Goal: Find specific page/section: Find specific page/section

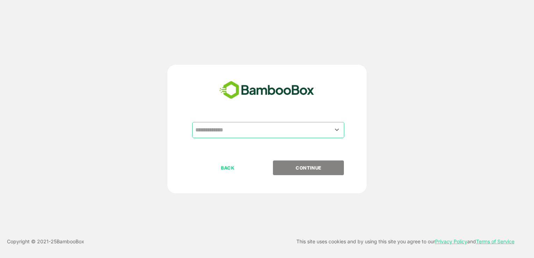
click at [252, 130] on input "text" at bounding box center [268, 129] width 149 height 13
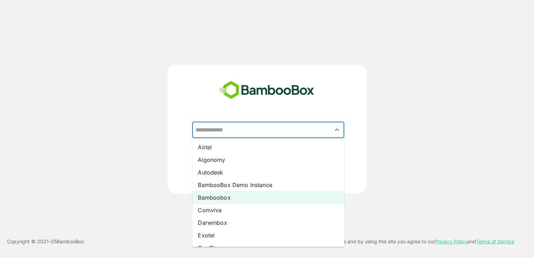
click at [225, 197] on li "Bamboobox" at bounding box center [268, 197] width 152 height 13
type input "*********"
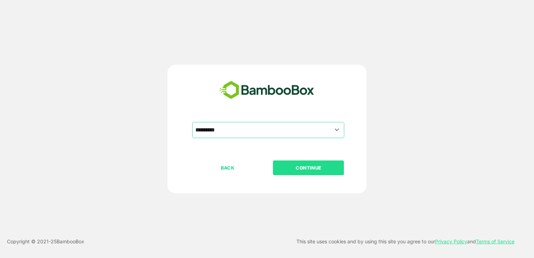
click at [292, 168] on p "CONTINUE" at bounding box center [309, 168] width 70 height 8
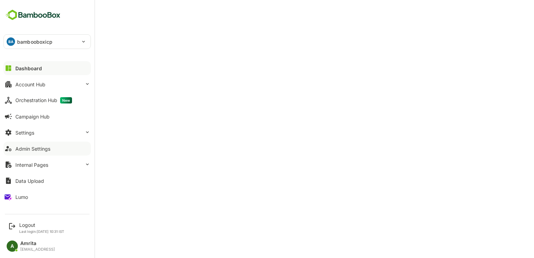
click at [30, 151] on div "Admin Settings" at bounding box center [32, 149] width 35 height 6
click at [29, 224] on div "Logout" at bounding box center [41, 225] width 45 height 6
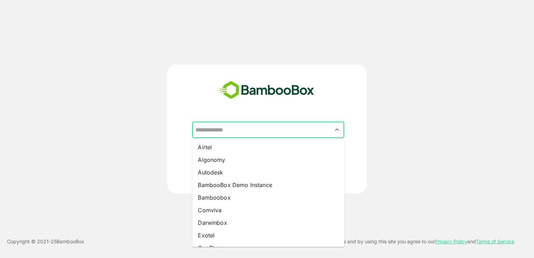
click at [259, 130] on input "text" at bounding box center [268, 129] width 149 height 13
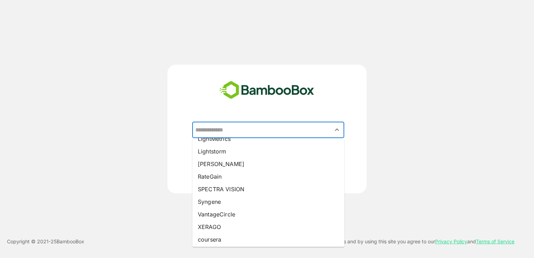
scroll to position [123, 0]
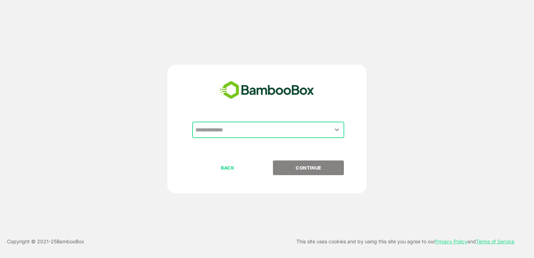
click at [232, 128] on input "text" at bounding box center [268, 129] width 149 height 13
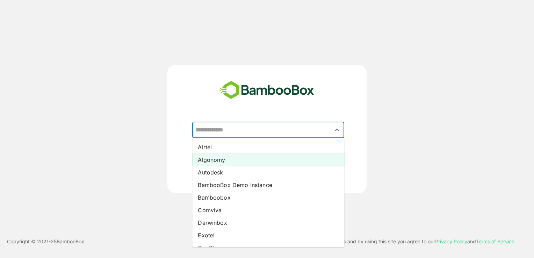
click at [228, 158] on li "Algonomy" at bounding box center [268, 159] width 152 height 13
type input "********"
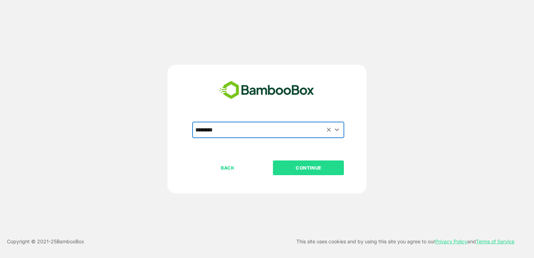
click at [302, 172] on button "CONTINUE" at bounding box center [308, 167] width 71 height 15
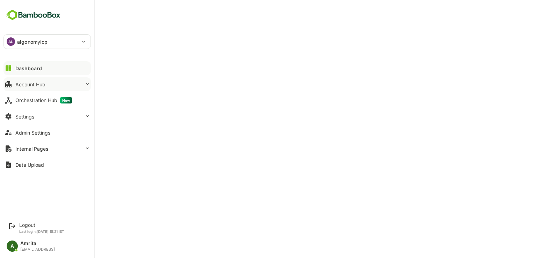
click at [26, 83] on div "Account Hub" at bounding box center [30, 84] width 30 height 6
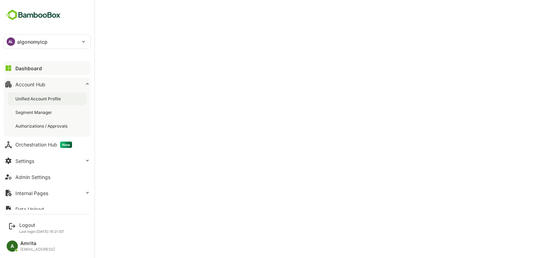
click at [52, 100] on div "Unified Account Profile" at bounding box center [38, 99] width 47 height 6
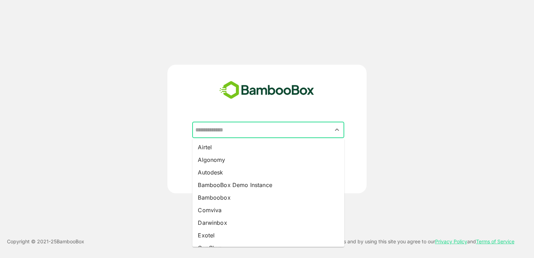
click at [248, 130] on input "text" at bounding box center [268, 129] width 149 height 13
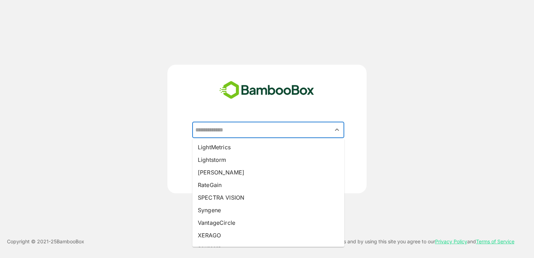
scroll to position [123, 0]
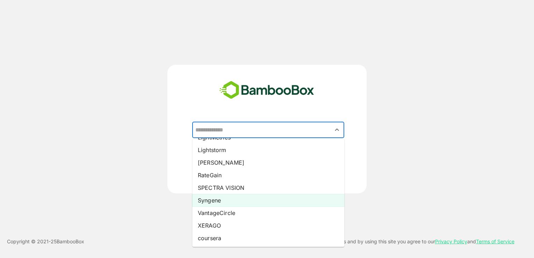
click at [215, 199] on li "Syngene" at bounding box center [268, 200] width 152 height 13
type input "*******"
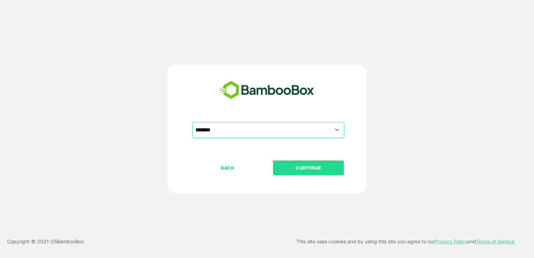
click at [321, 167] on p "CONTINUE" at bounding box center [309, 168] width 70 height 8
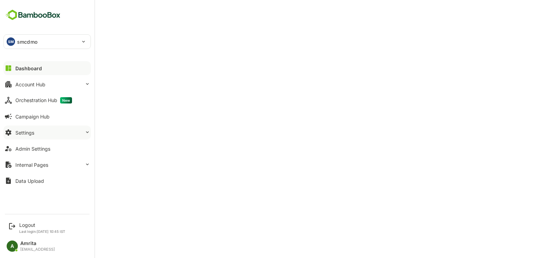
click at [24, 132] on div "Settings" at bounding box center [24, 133] width 19 height 6
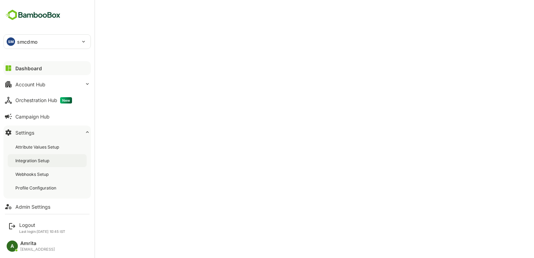
click at [30, 163] on div "Integration Setup" at bounding box center [32, 161] width 35 height 6
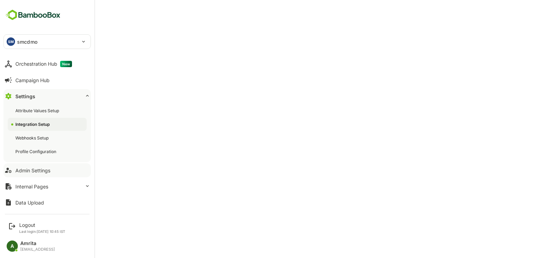
click at [61, 170] on button "Admin Settings" at bounding box center [46, 170] width 87 height 14
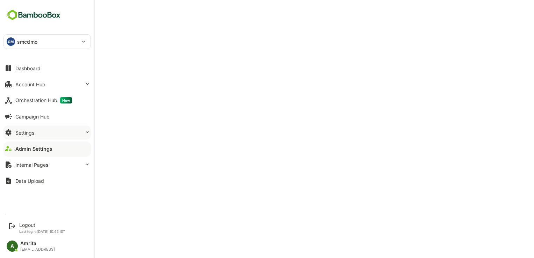
click at [48, 129] on button "Settings" at bounding box center [46, 132] width 87 height 14
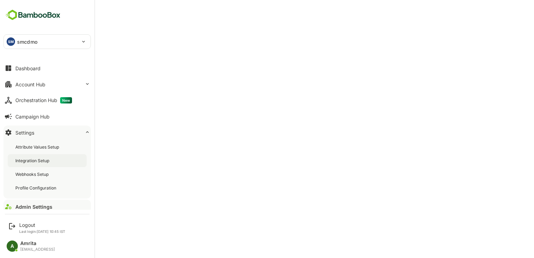
click at [48, 159] on div "Integration Setup" at bounding box center [32, 161] width 35 height 6
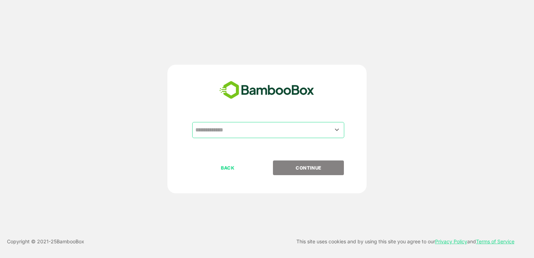
click at [229, 134] on input "text" at bounding box center [268, 129] width 149 height 13
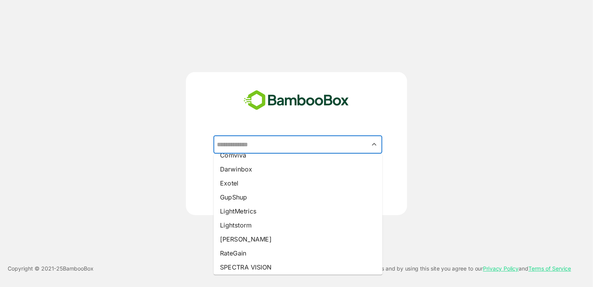
scroll to position [75, 0]
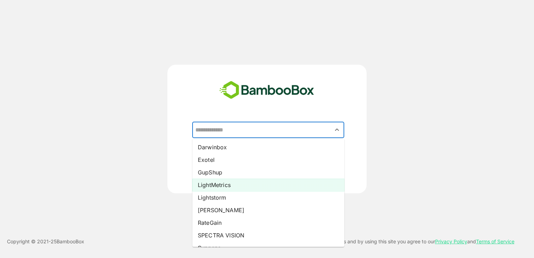
click at [231, 185] on li "LightMetrics" at bounding box center [268, 185] width 152 height 13
type input "**********"
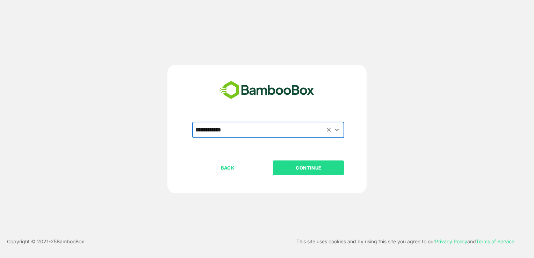
click at [286, 173] on button "CONTINUE" at bounding box center [308, 167] width 71 height 15
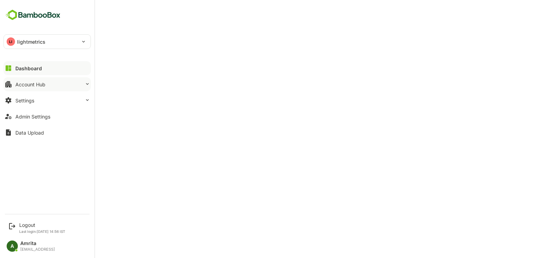
click at [26, 89] on button "Account Hub" at bounding box center [46, 84] width 87 height 14
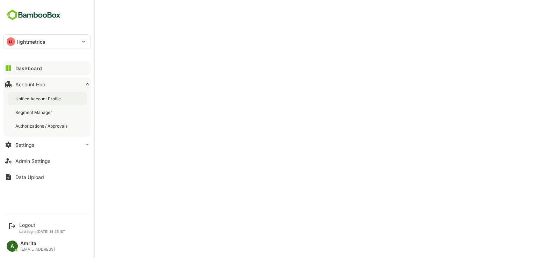
click at [36, 98] on div "Unified Account Profile" at bounding box center [38, 99] width 47 height 6
click at [35, 143] on button "Settings" at bounding box center [46, 145] width 87 height 14
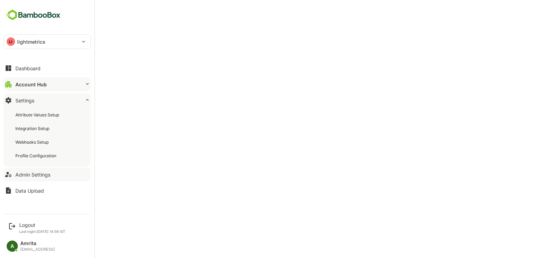
click at [35, 174] on div "Admin Settings" at bounding box center [32, 175] width 35 height 6
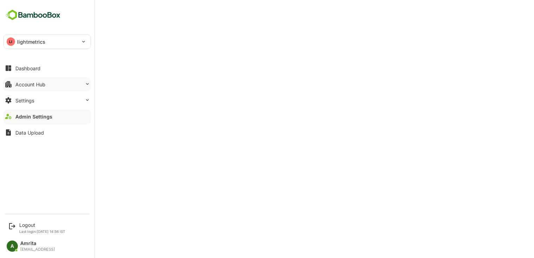
click at [39, 88] on button "Account Hub" at bounding box center [46, 84] width 87 height 14
click at [27, 82] on div "Account Hub" at bounding box center [30, 84] width 30 height 6
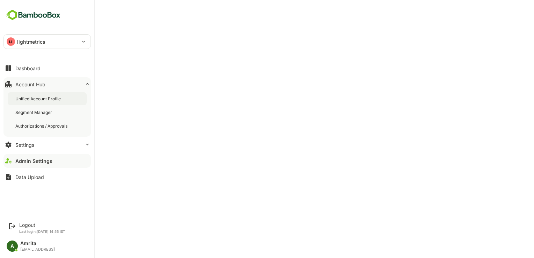
click at [37, 99] on div "Unified Account Profile" at bounding box center [38, 99] width 47 height 6
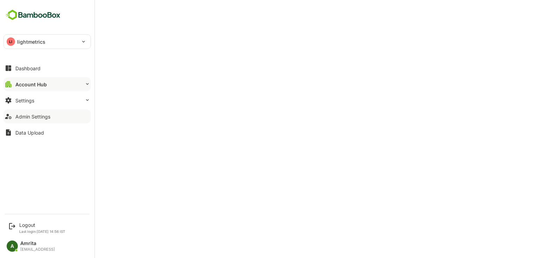
click at [37, 112] on button "Admin Settings" at bounding box center [46, 116] width 87 height 14
